Goal: Transaction & Acquisition: Purchase product/service

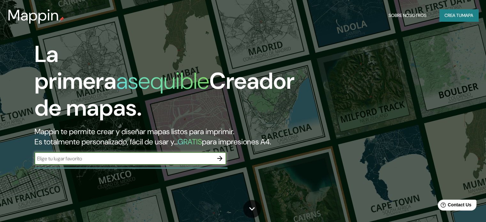
click at [123, 162] on input "text" at bounding box center [123, 158] width 179 height 7
type input "sogamoso"
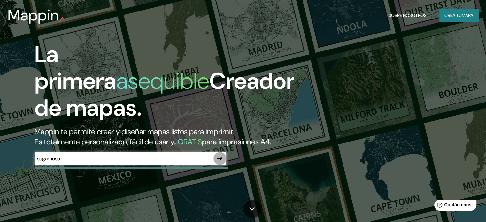
click at [218, 162] on icon "button" at bounding box center [220, 159] width 8 height 8
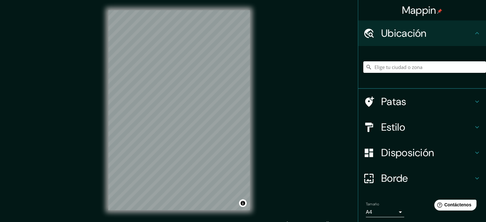
click at [100, 48] on div "© Mapbox © OpenStreetMap Improve this map" at bounding box center [179, 110] width 162 height 220
click at [92, 222] on html "Mappin Ubicación Patas Estilo Disposición Borde Elige un borde. Consejo : puede…" at bounding box center [243, 111] width 486 height 222
click at [258, 49] on div "© Mapbox © OpenStreetMap Improve this map" at bounding box center [179, 110] width 162 height 220
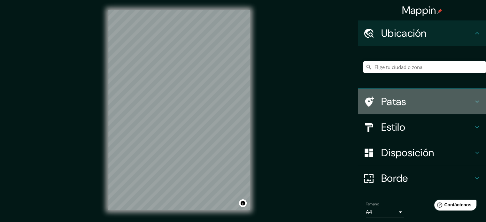
click at [460, 104] on h4 "Patas" at bounding box center [427, 101] width 92 height 13
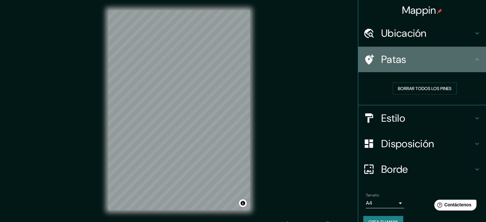
click at [473, 62] on icon at bounding box center [477, 60] width 8 height 8
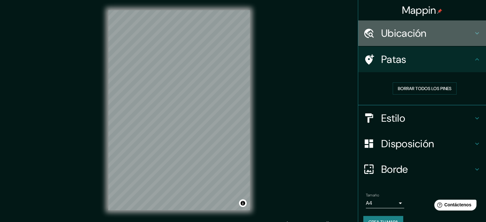
click at [473, 31] on icon at bounding box center [477, 33] width 8 height 8
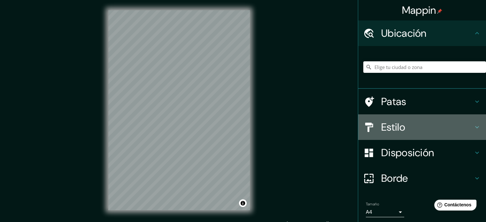
click at [447, 128] on h4 "Estilo" at bounding box center [427, 127] width 92 height 13
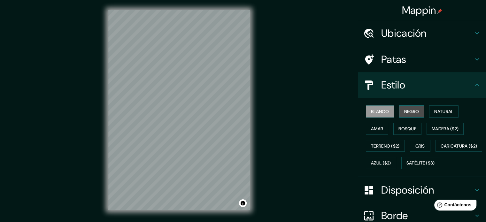
click at [416, 111] on button "Negro" at bounding box center [411, 111] width 25 height 12
click at [376, 111] on font "Blanco" at bounding box center [380, 112] width 18 height 6
click at [440, 111] on font "Natural" at bounding box center [443, 112] width 19 height 6
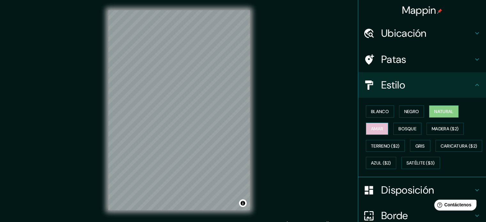
click at [377, 129] on font "Amar" at bounding box center [377, 129] width 12 height 6
click at [399, 130] on font "Bosque" at bounding box center [407, 129] width 18 height 6
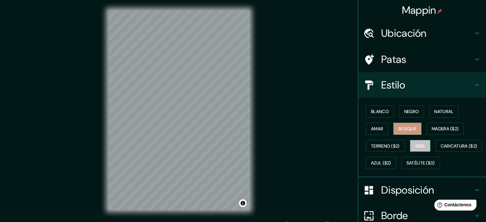
click at [423, 149] on button "Gris" at bounding box center [420, 146] width 20 height 12
click at [446, 116] on button "Natural" at bounding box center [443, 111] width 29 height 12
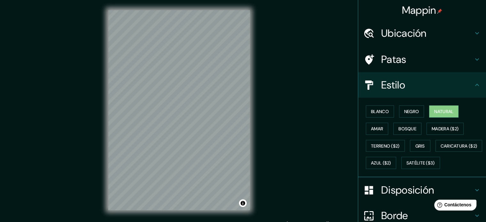
click at [88, 19] on div "Mappin Ubicación Patas Estilo Blanco Negro Natural Amar Bosque Madera ($2) Terr…" at bounding box center [243, 115] width 486 height 231
click at [424, 33] on h4 "Ubicación" at bounding box center [427, 33] width 92 height 13
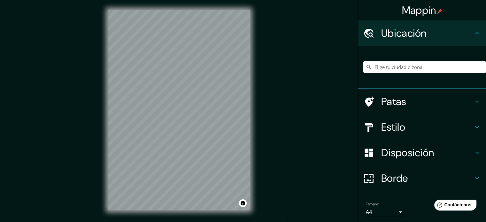
click at [402, 64] on input "Elige tu ciudad o zona" at bounding box center [424, 66] width 123 height 11
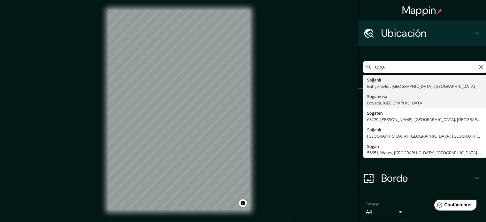
type input "Sogamoso, Boyacá, Colombia"
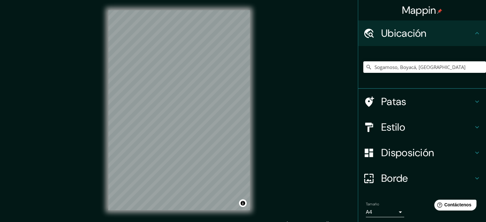
scroll to position [22, 0]
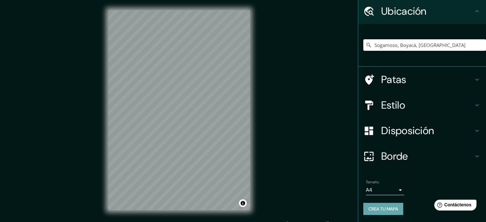
click at [381, 207] on font "Crea tu mapa" at bounding box center [383, 209] width 30 height 6
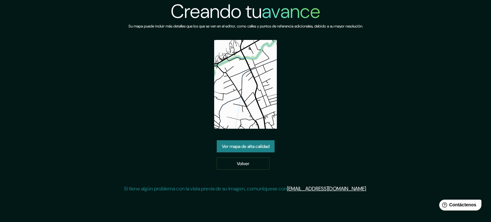
click at [256, 149] on font "Ver mapa de alta calidad" at bounding box center [246, 146] width 48 height 6
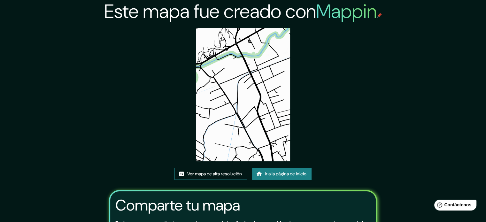
click at [231, 173] on font "Ver mapa de alta resolución" at bounding box center [214, 174] width 55 height 6
